Goal: Transaction & Acquisition: Purchase product/service

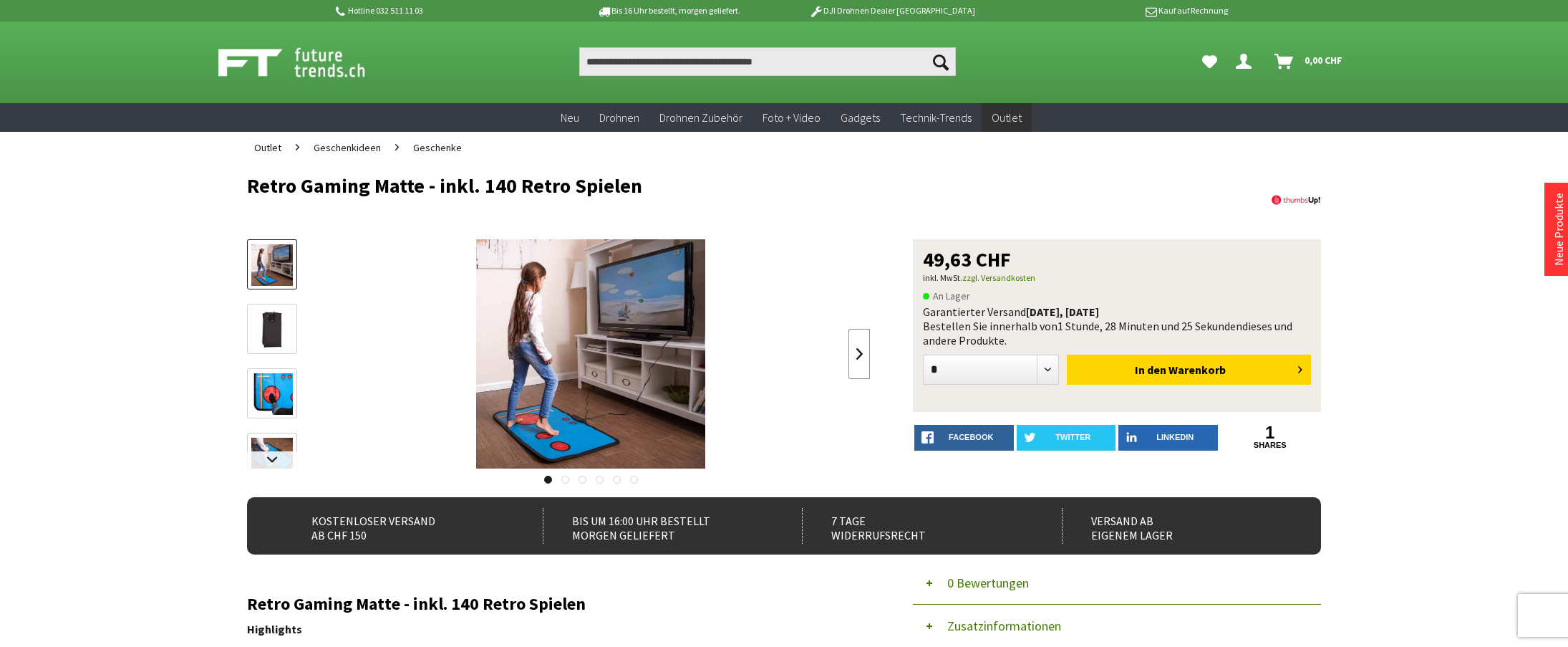
click at [860, 350] on link at bounding box center [859, 354] width 22 height 50
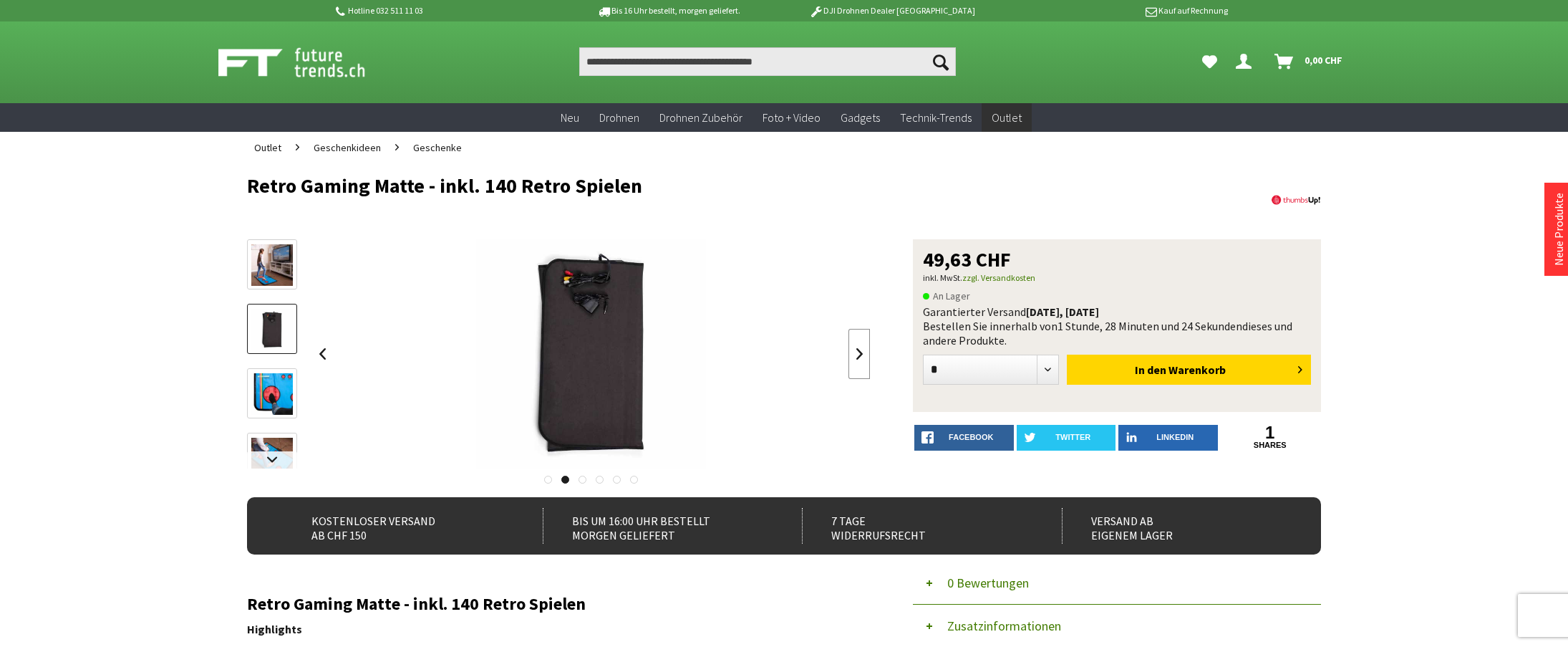
click at [860, 350] on link at bounding box center [859, 354] width 22 height 50
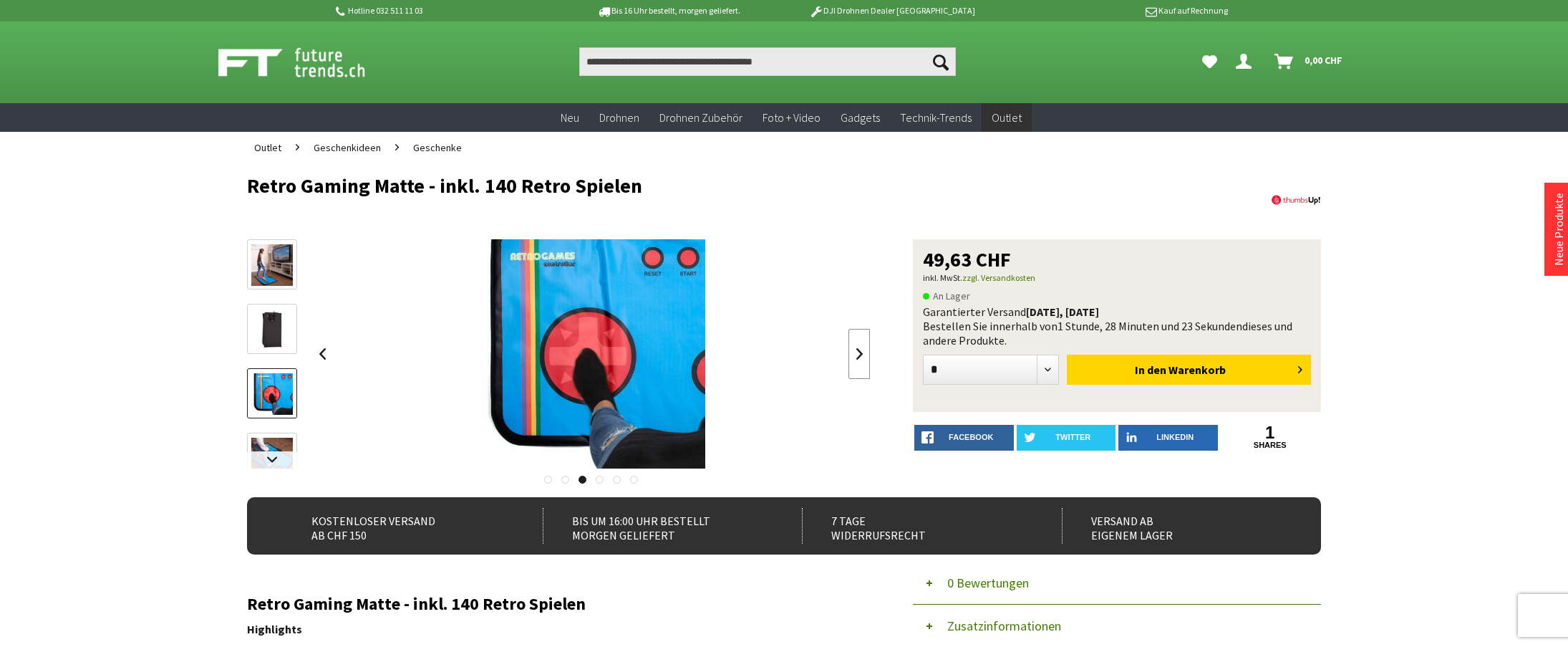
click at [860, 350] on link at bounding box center [859, 354] width 22 height 50
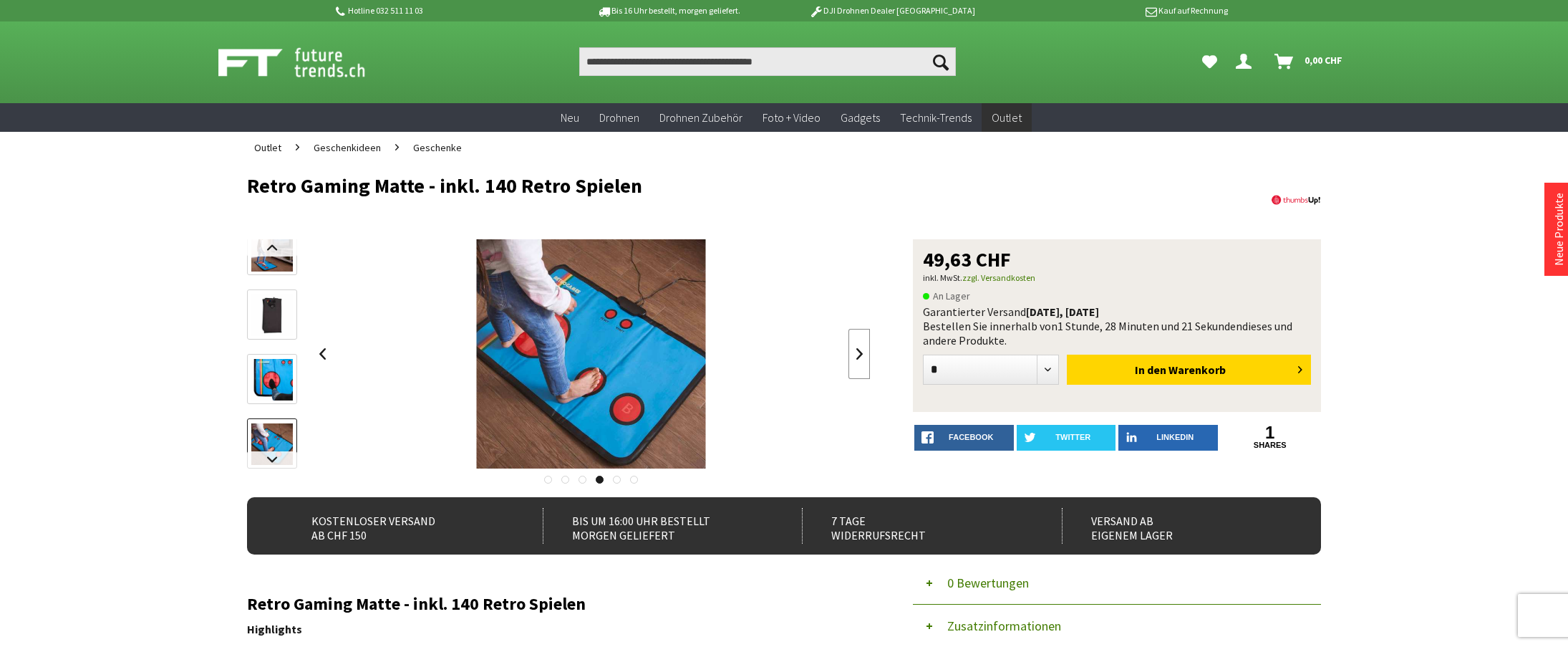
click at [860, 350] on link at bounding box center [859, 354] width 22 height 50
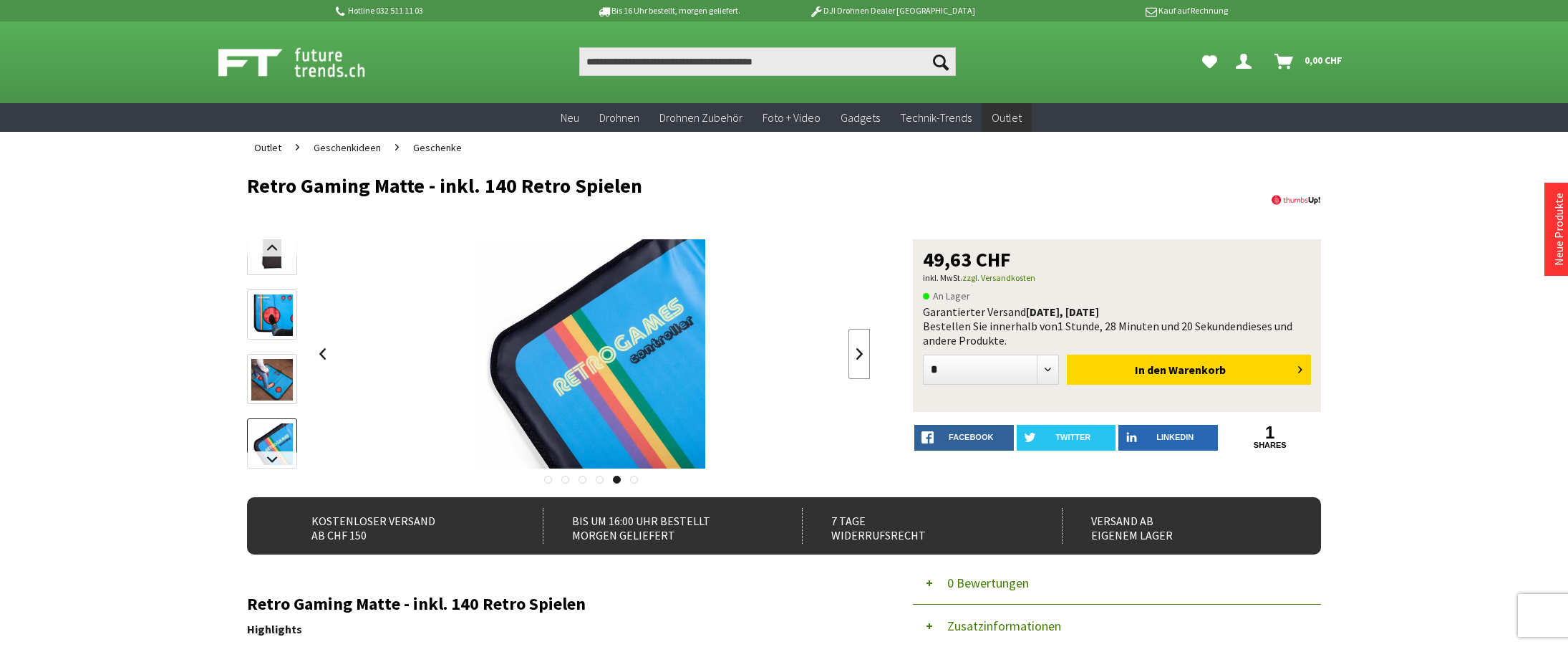
click at [860, 350] on link at bounding box center [859, 354] width 22 height 50
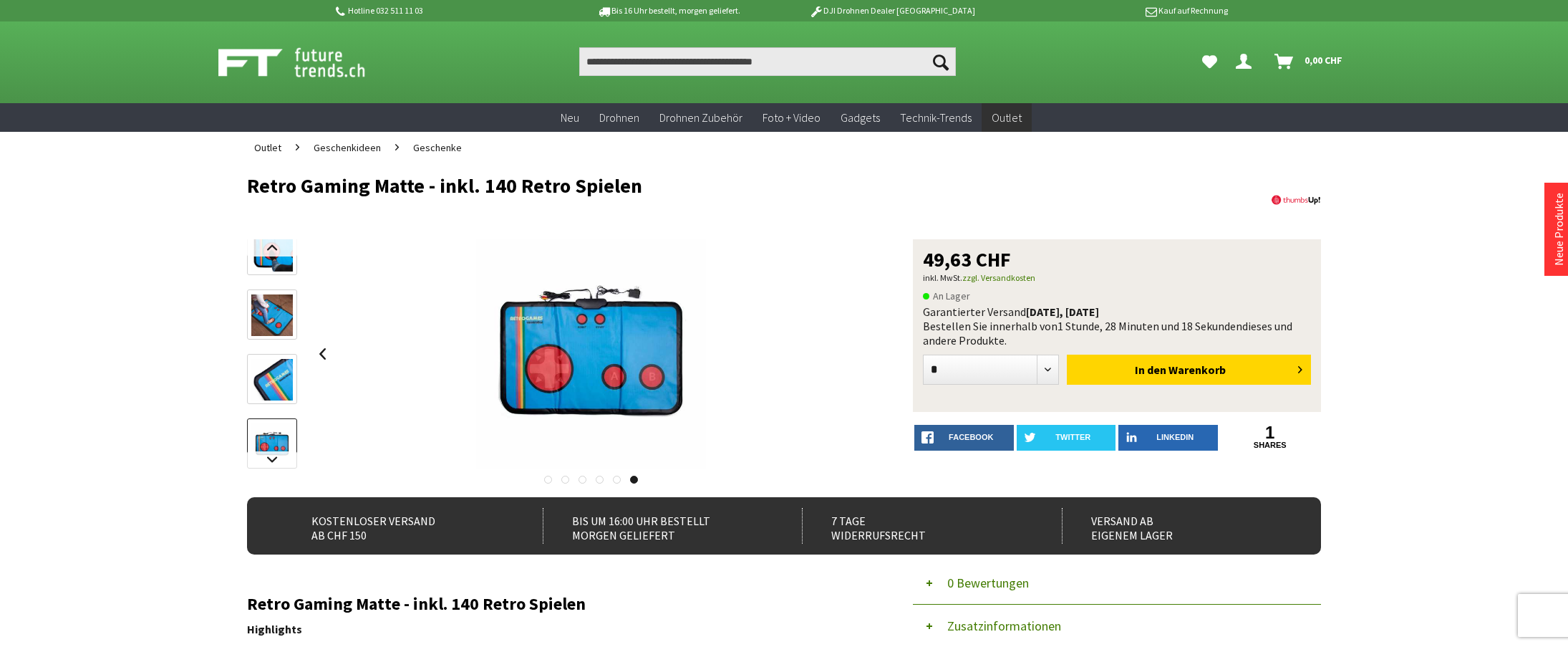
click at [860, 350] on div at bounding box center [591, 353] width 559 height 229
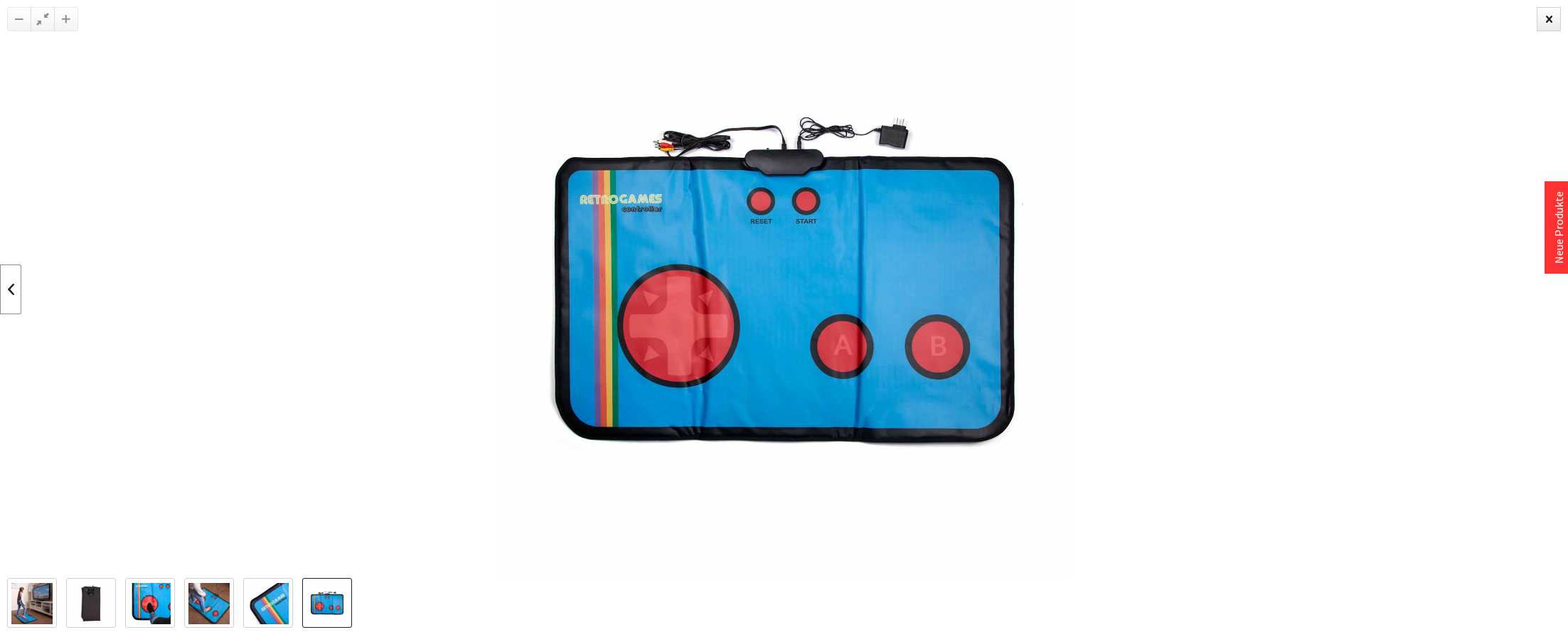
click at [12, 292] on link at bounding box center [10, 289] width 21 height 50
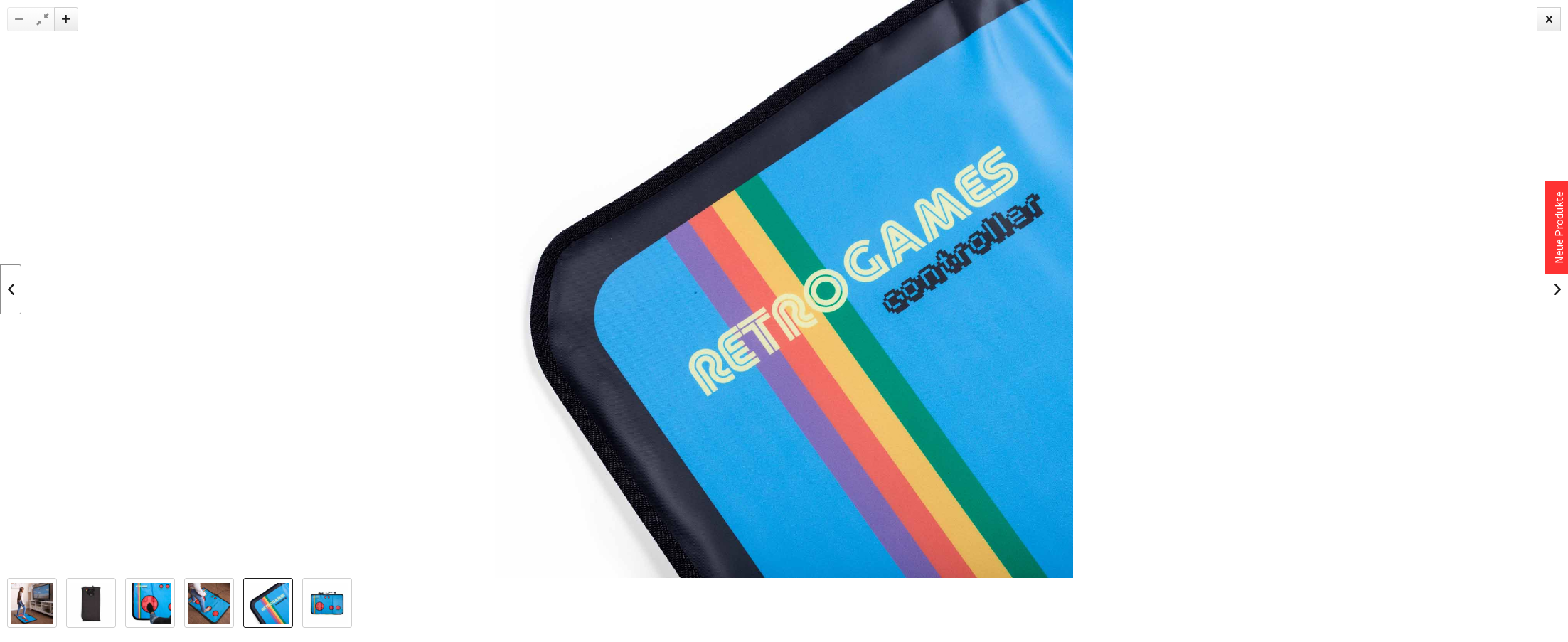
click at [12, 292] on link at bounding box center [10, 289] width 21 height 50
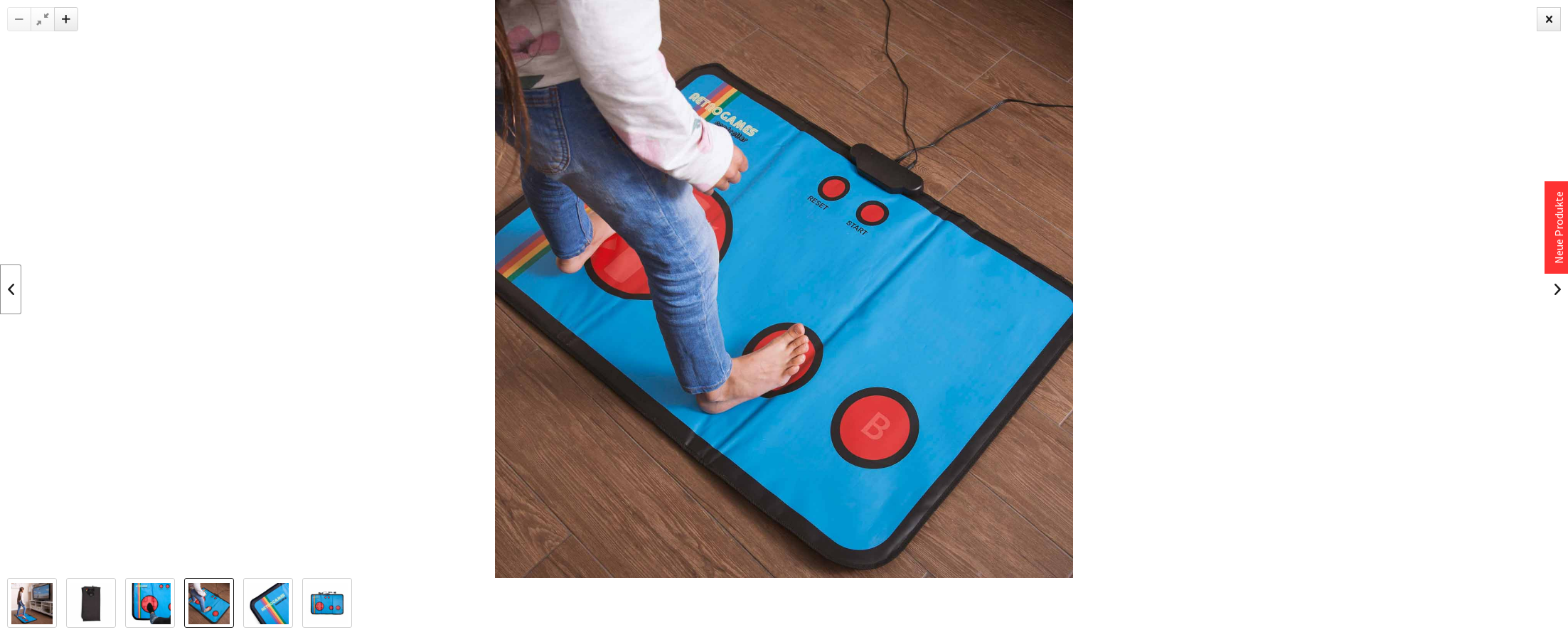
click at [12, 292] on link at bounding box center [10, 289] width 21 height 50
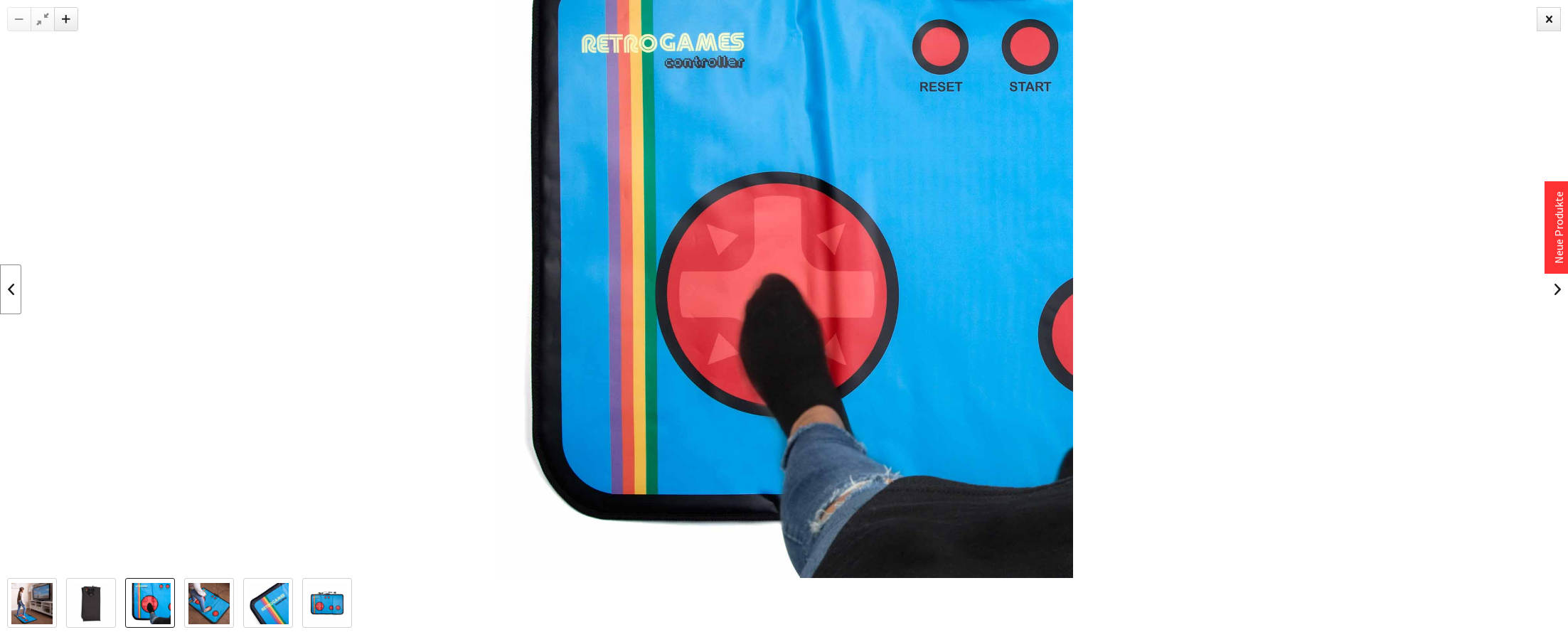
click at [12, 292] on link at bounding box center [10, 289] width 21 height 50
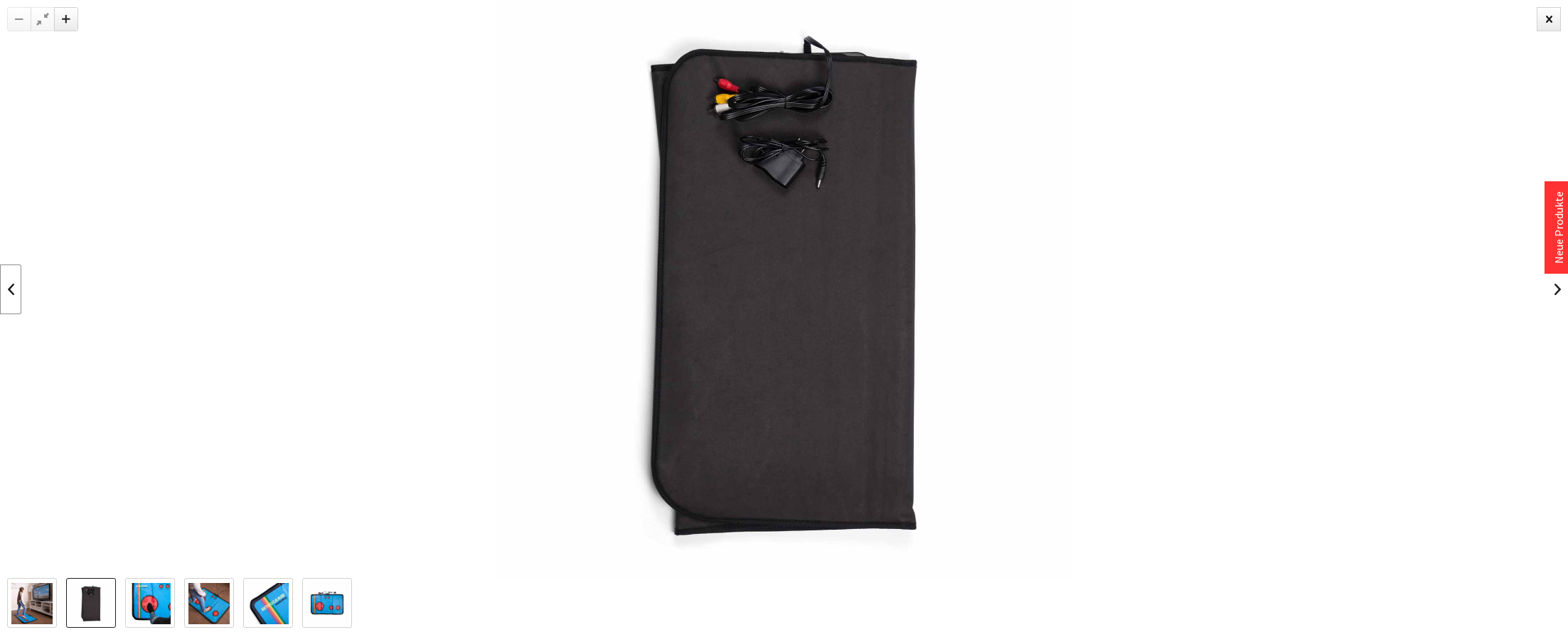
click at [12, 292] on link at bounding box center [10, 289] width 21 height 50
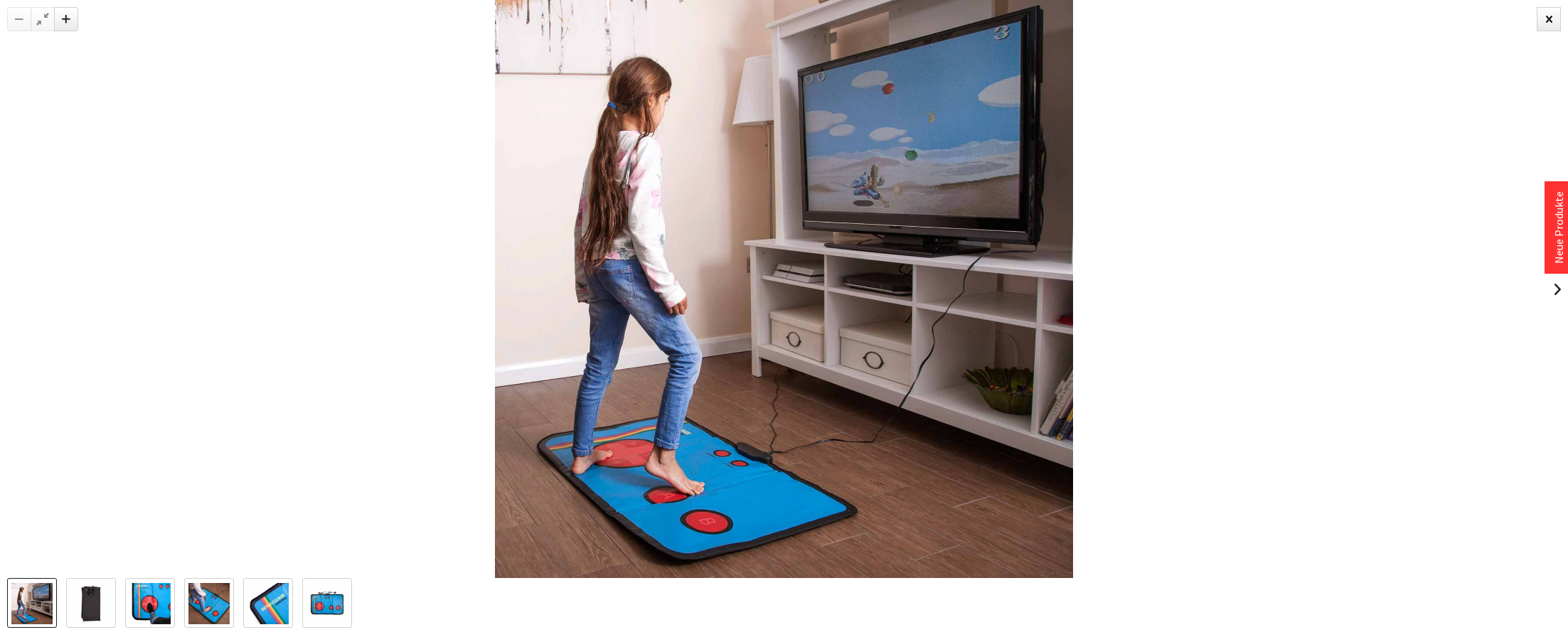
click at [12, 292] on div at bounding box center [784, 289] width 1568 height 578
click at [1553, 17] on div at bounding box center [1548, 19] width 24 height 24
